Goal: Check status

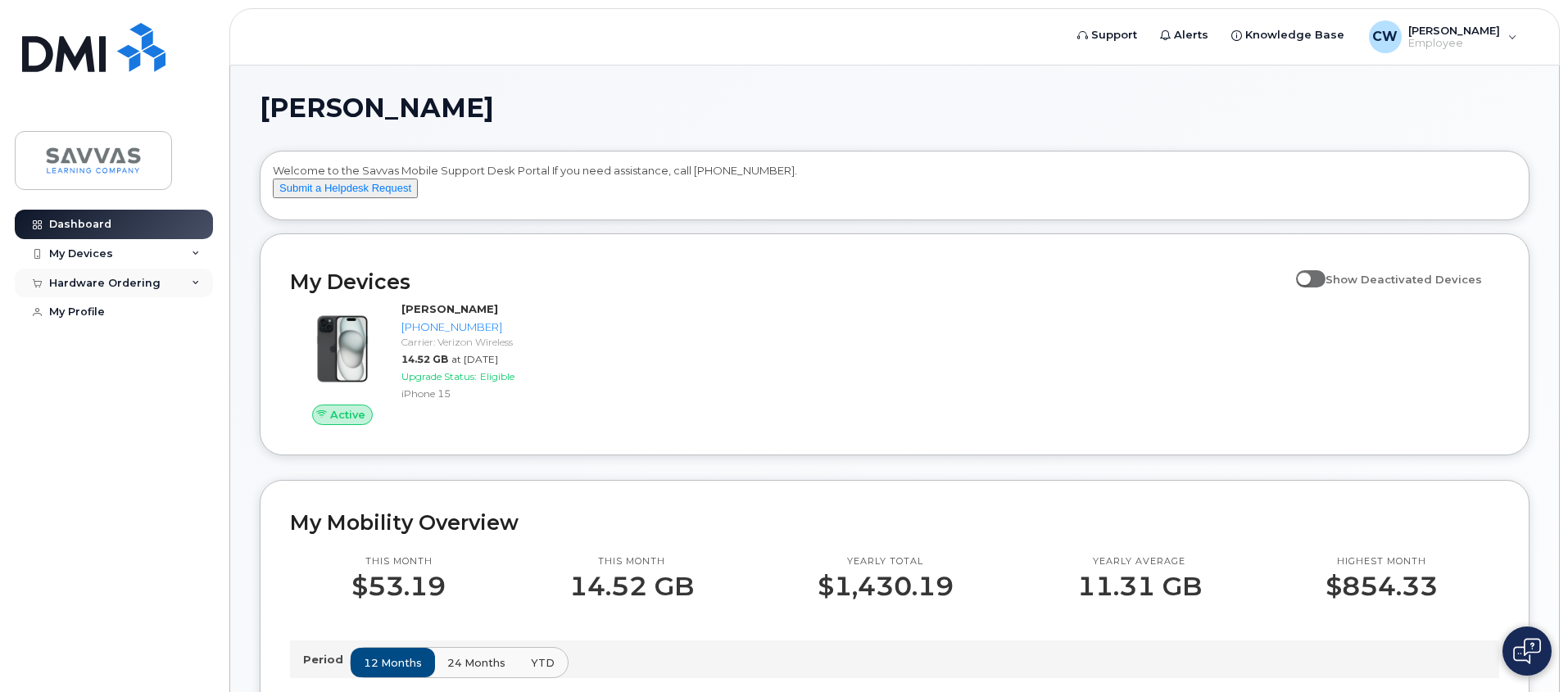
click at [203, 279] on div "Hardware Ordering" at bounding box center [114, 283] width 199 height 29
click at [174, 313] on link "My Orders" at bounding box center [128, 313] width 169 height 31
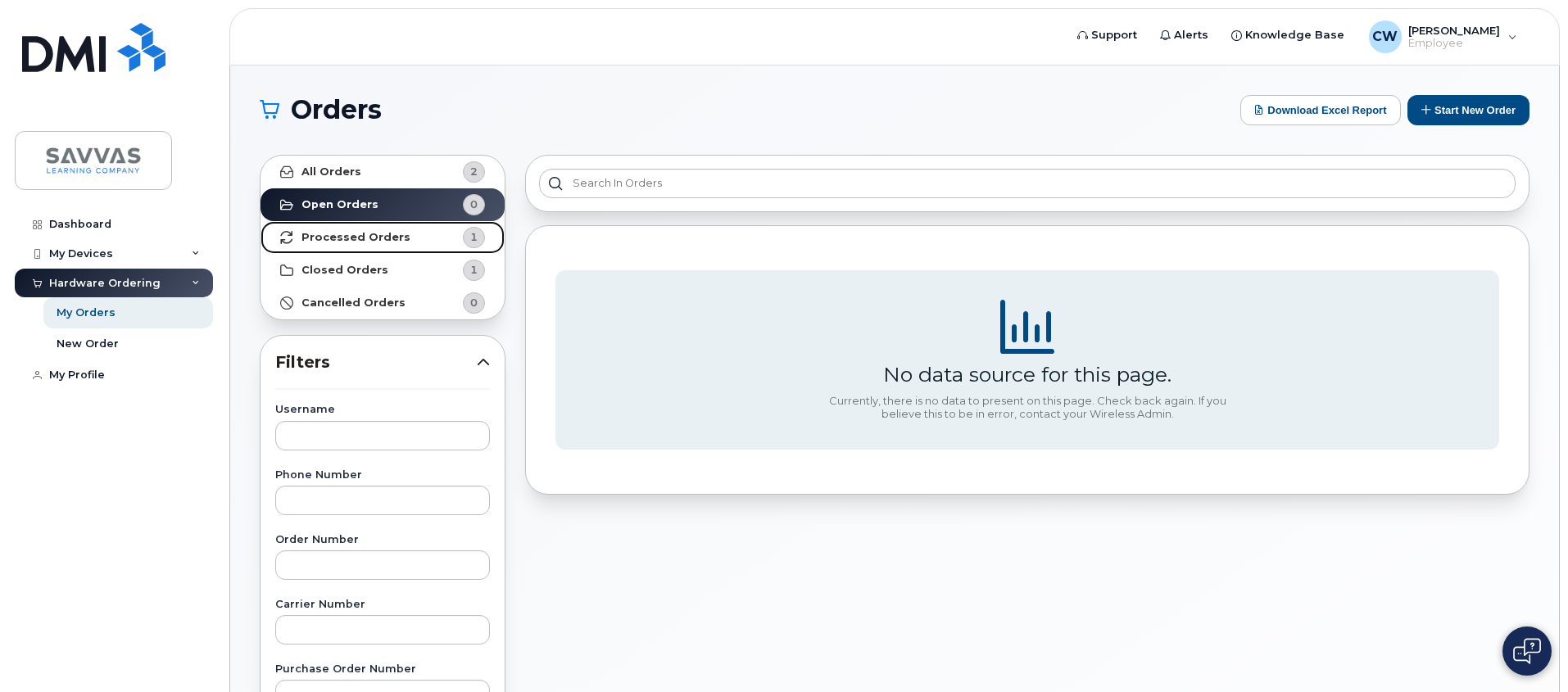
click at [426, 234] on link "Processed Orders 1" at bounding box center [382, 237] width 244 height 33
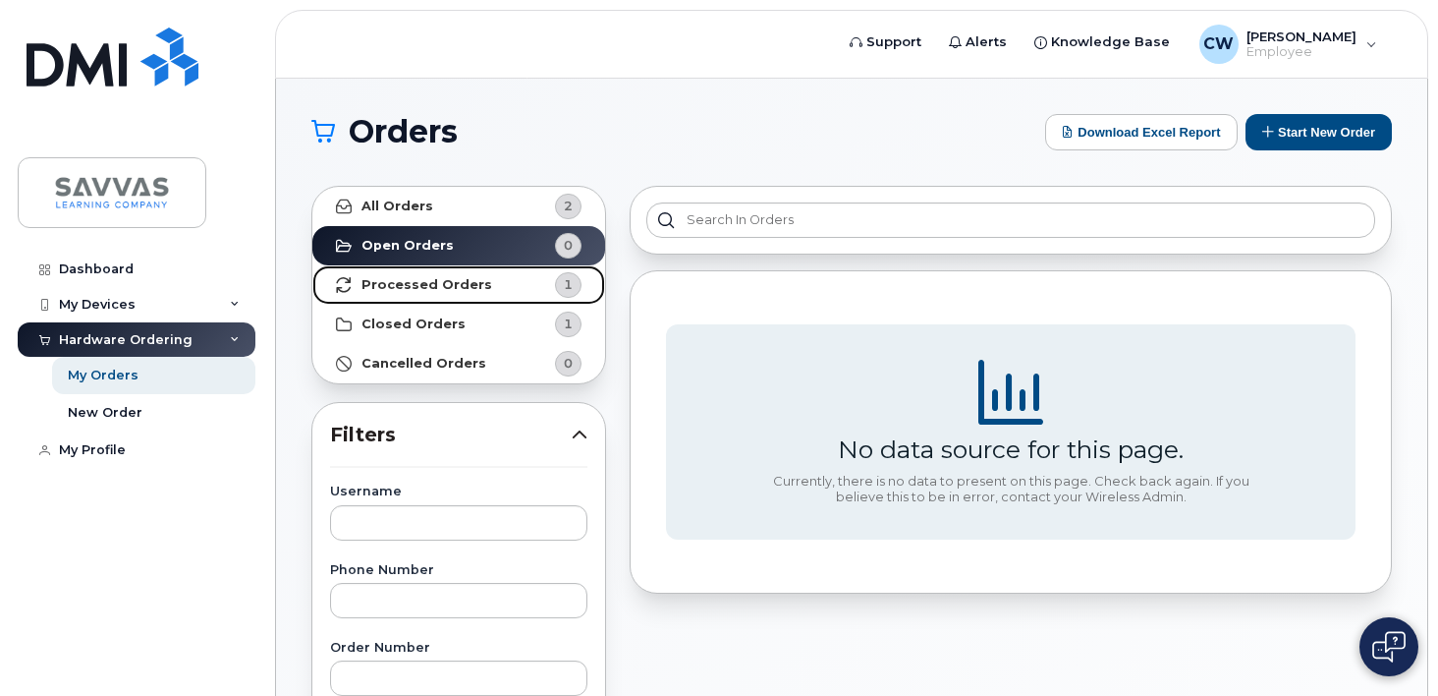
click at [452, 285] on strong "Processed Orders" at bounding box center [427, 285] width 131 height 16
